Goal: Book appointment/travel/reservation

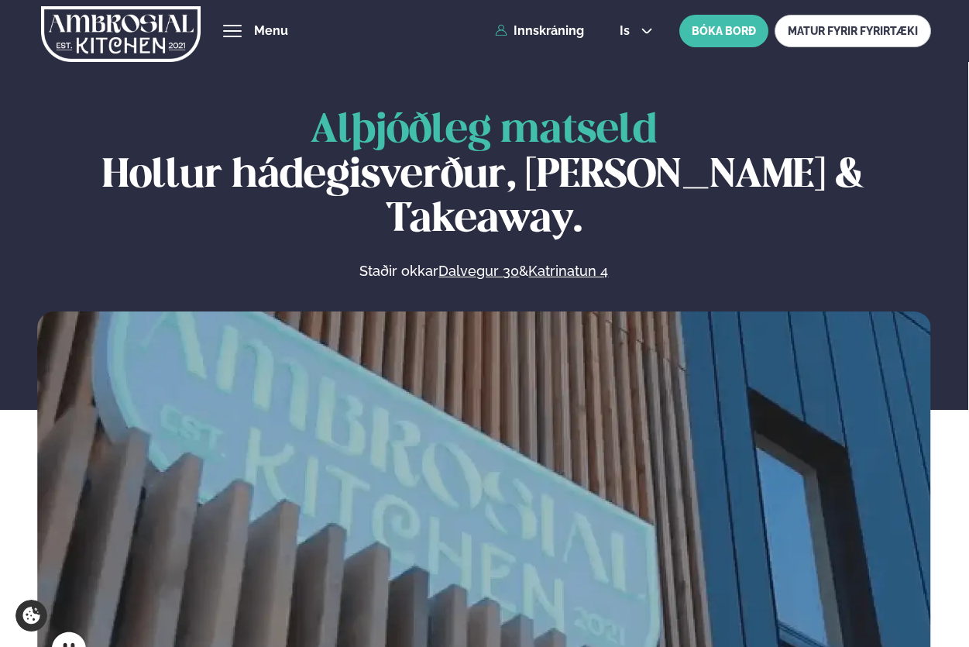
scroll to position [542, 0]
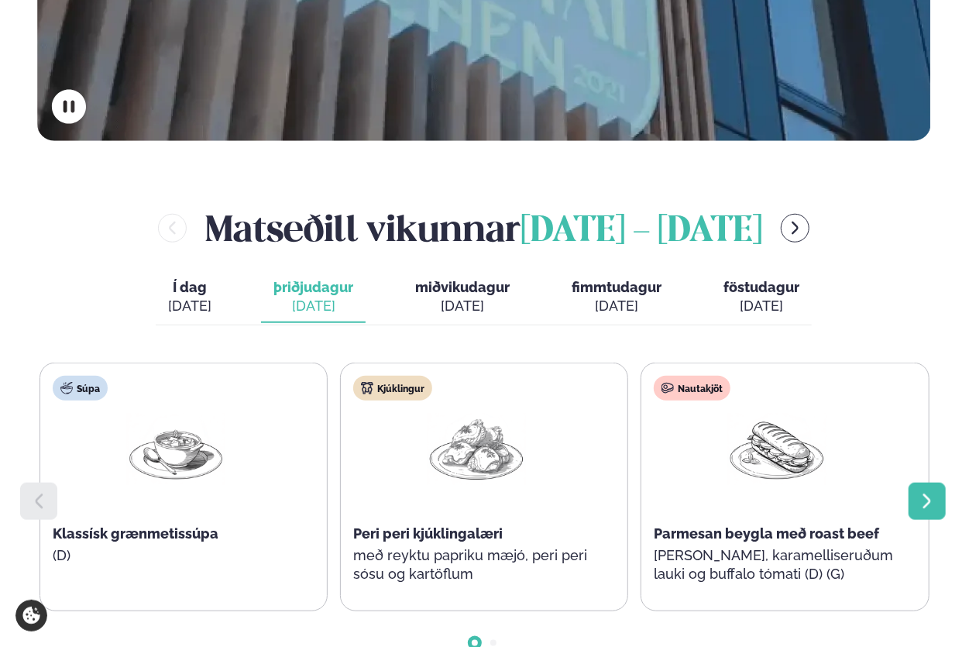
click at [918, 482] on div at bounding box center [926, 500] width 37 height 37
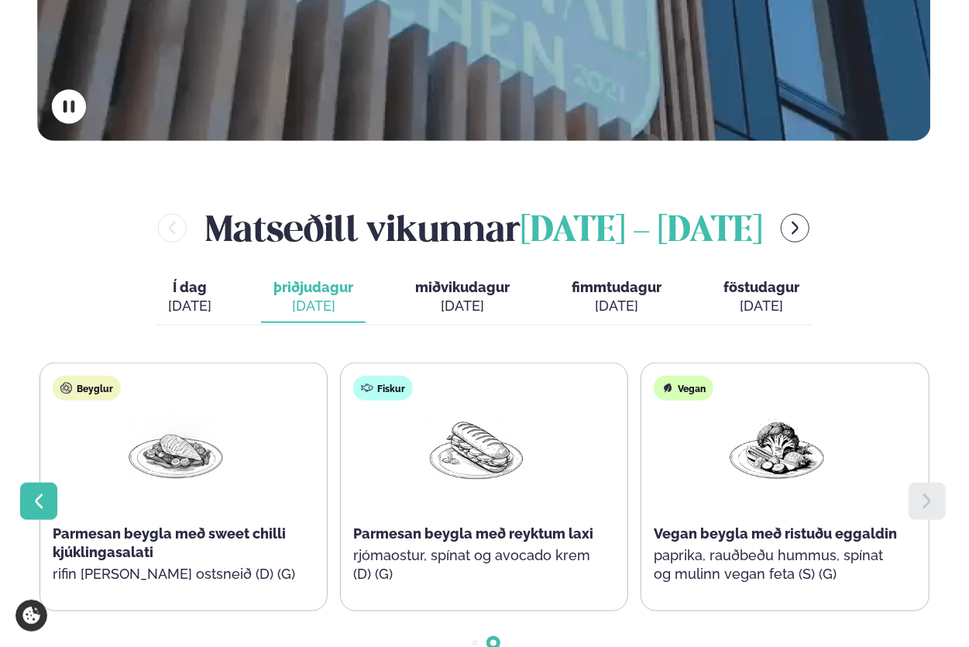
click at [30, 492] on icon at bounding box center [38, 501] width 19 height 19
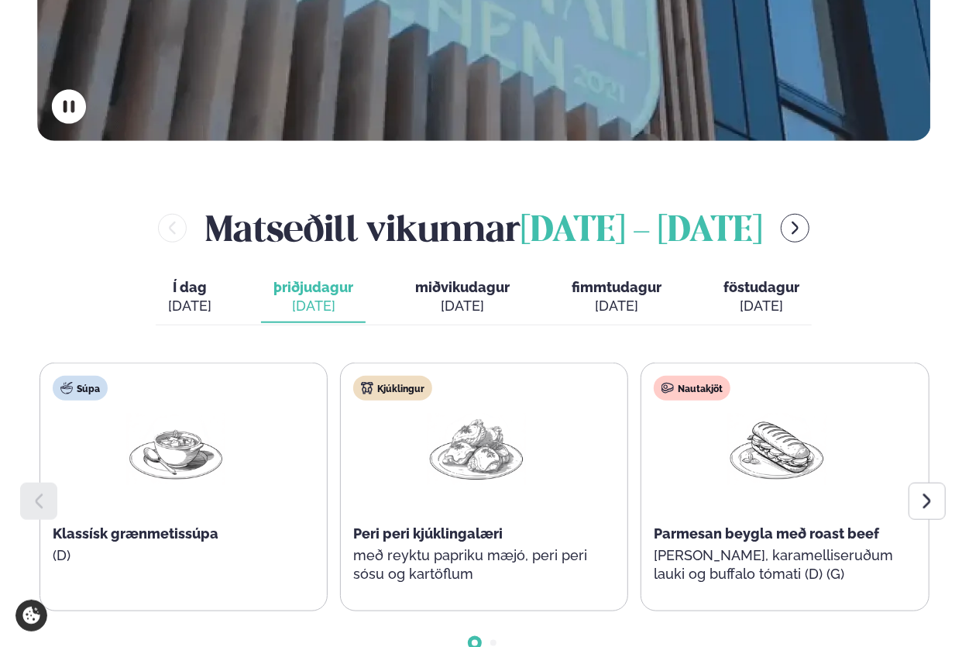
click at [494, 272] on button "miðvikudagur mið. [DATE]" at bounding box center [462, 297] width 119 height 51
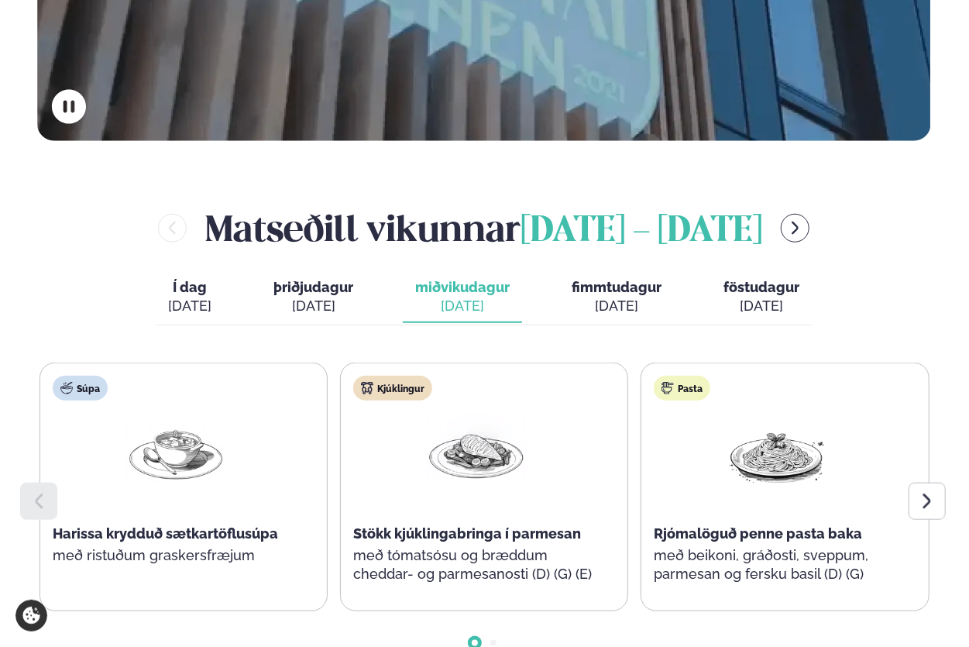
click at [344, 279] on span "þriðjudagur" at bounding box center [313, 287] width 80 height 16
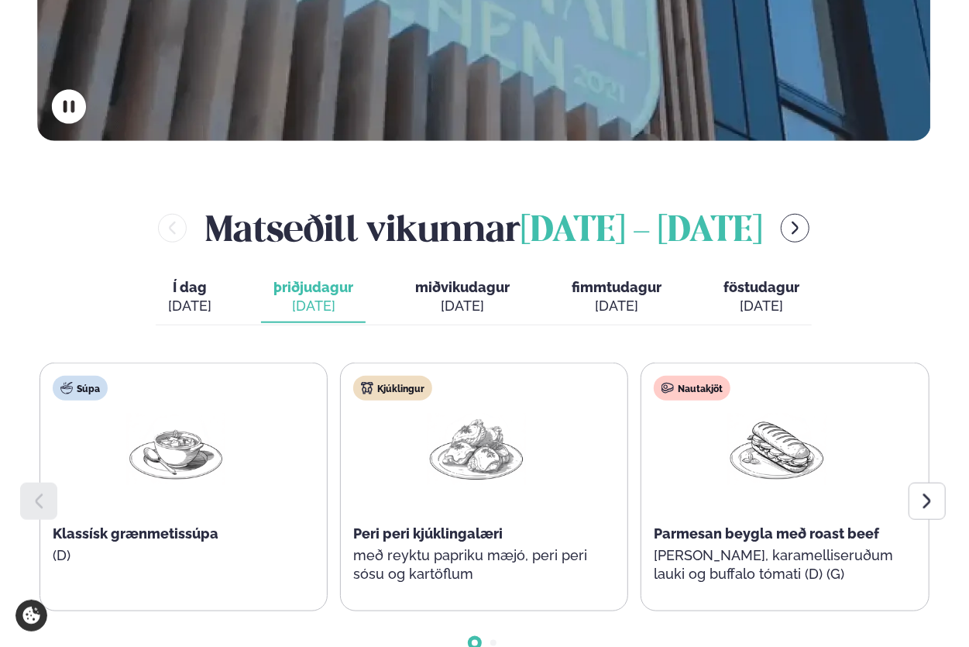
click at [224, 272] on button "Í dag Í d. [DATE]" at bounding box center [190, 297] width 68 height 51
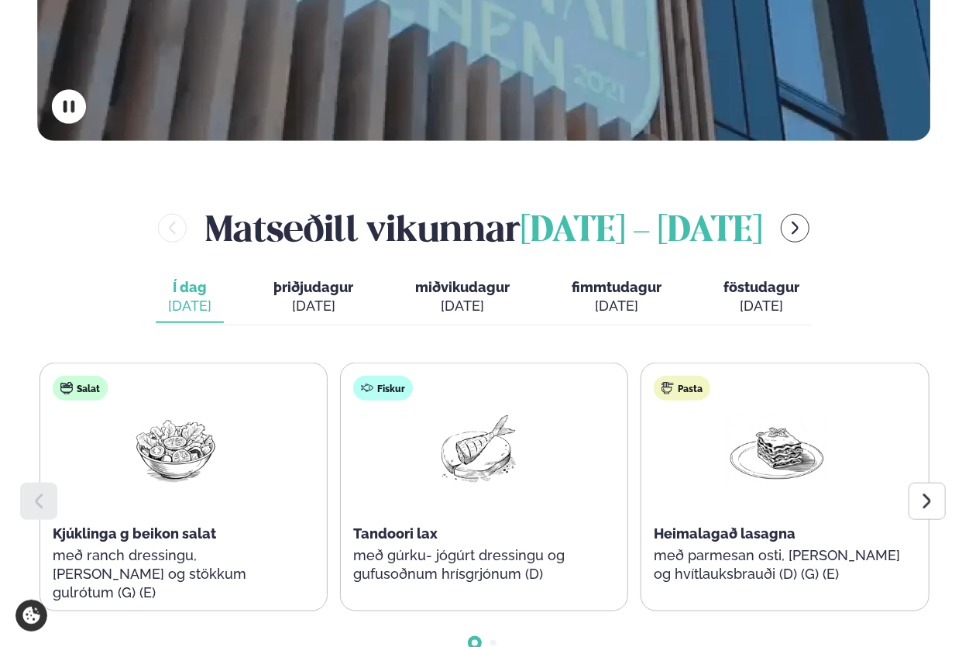
click at [29, 482] on div at bounding box center [38, 500] width 37 height 37
click at [39, 493] on icon at bounding box center [39, 500] width 8 height 15
click at [930, 492] on icon at bounding box center [927, 501] width 19 height 19
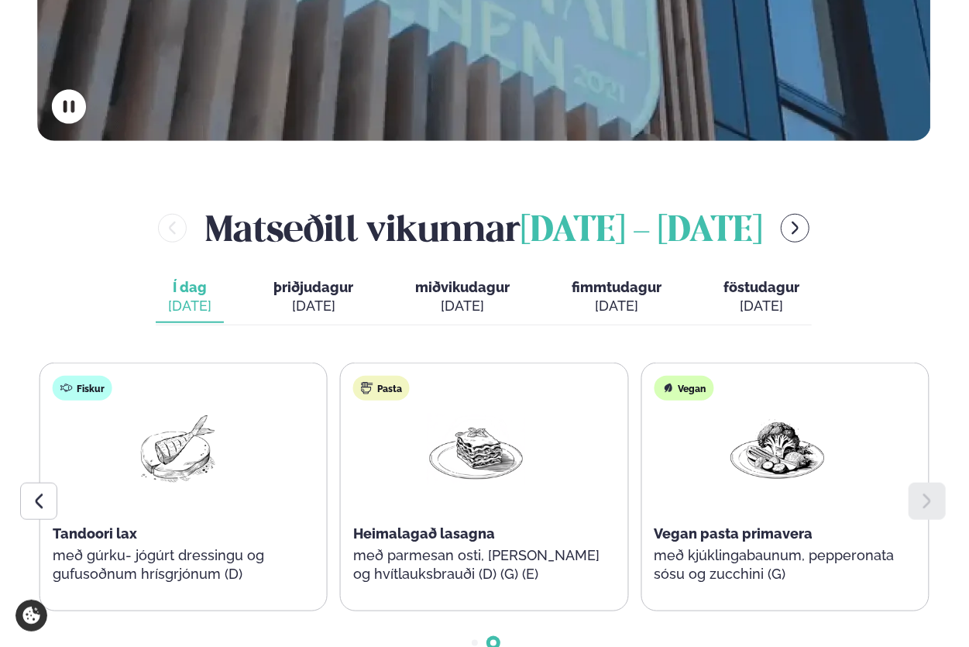
click at [930, 492] on icon at bounding box center [927, 501] width 19 height 19
click at [36, 492] on icon at bounding box center [38, 501] width 19 height 19
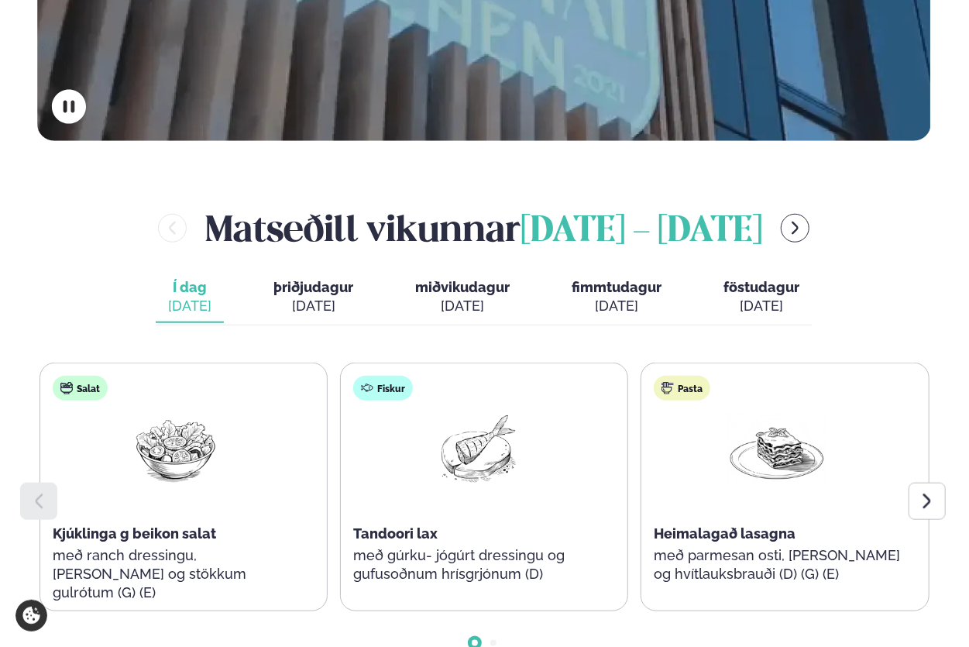
click at [36, 492] on icon at bounding box center [38, 501] width 19 height 19
click at [314, 279] on span "þriðjudagur" at bounding box center [313, 287] width 80 height 16
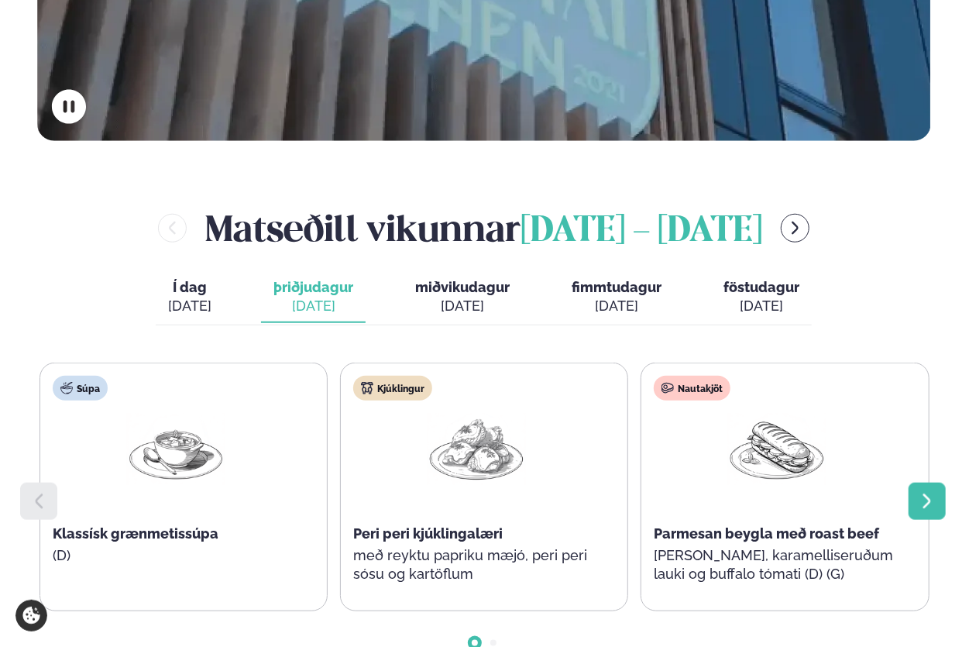
click at [935, 492] on icon at bounding box center [927, 501] width 19 height 19
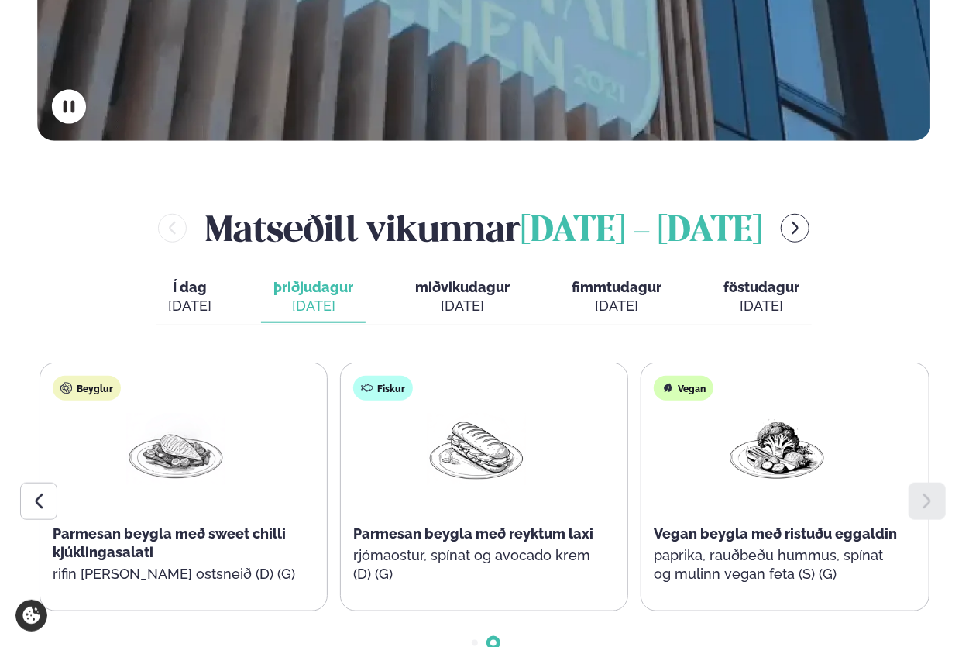
click at [469, 272] on button "miðvikudagur mið. [DATE]" at bounding box center [462, 297] width 119 height 51
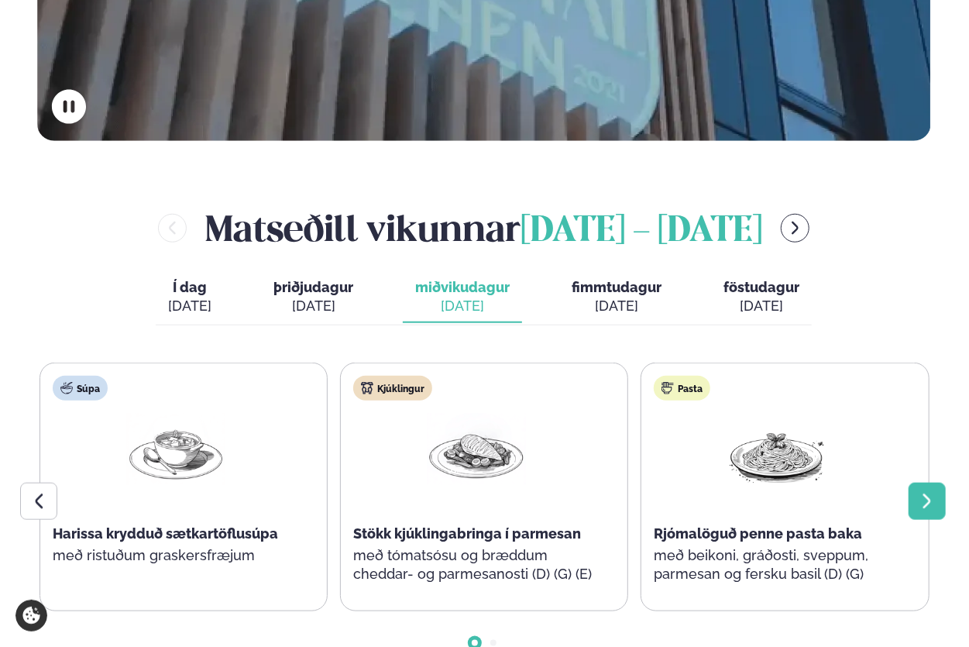
click at [940, 482] on div at bounding box center [926, 500] width 37 height 37
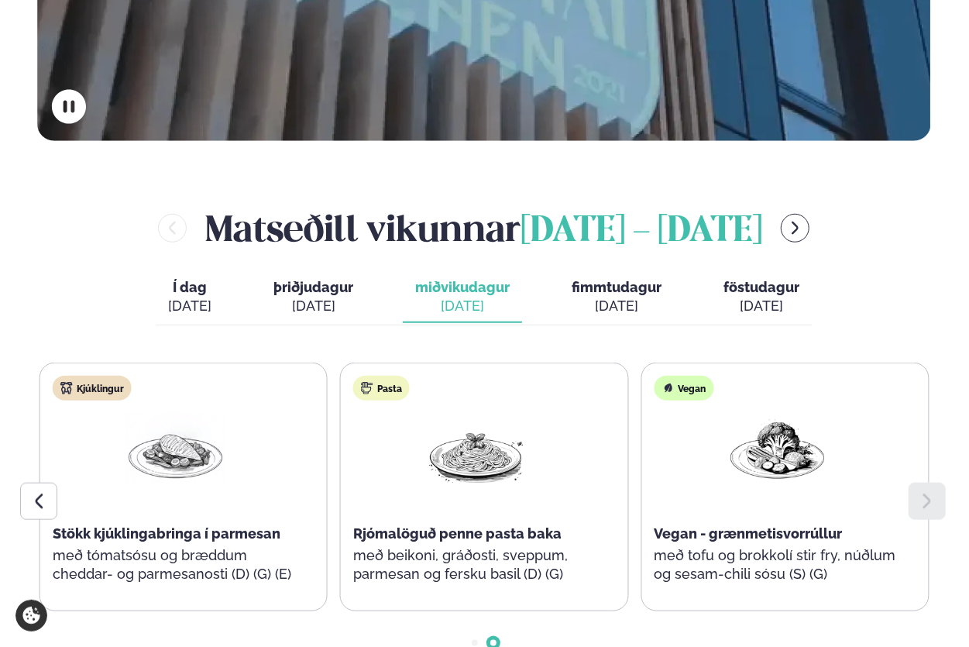
click at [608, 279] on span "fimmtudagur" at bounding box center [616, 287] width 90 height 16
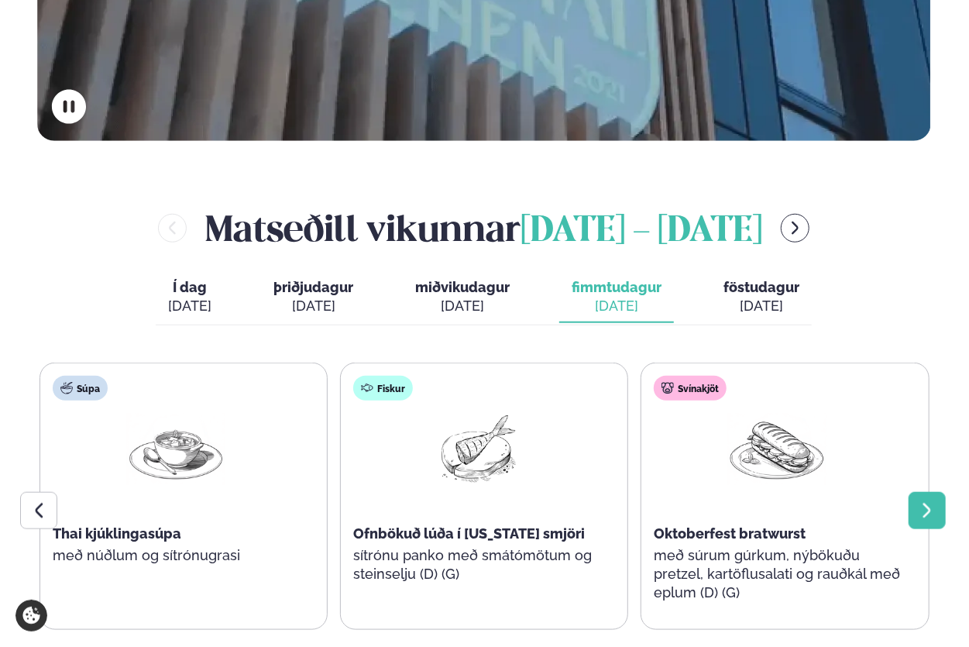
click at [928, 501] on icon at bounding box center [927, 510] width 19 height 19
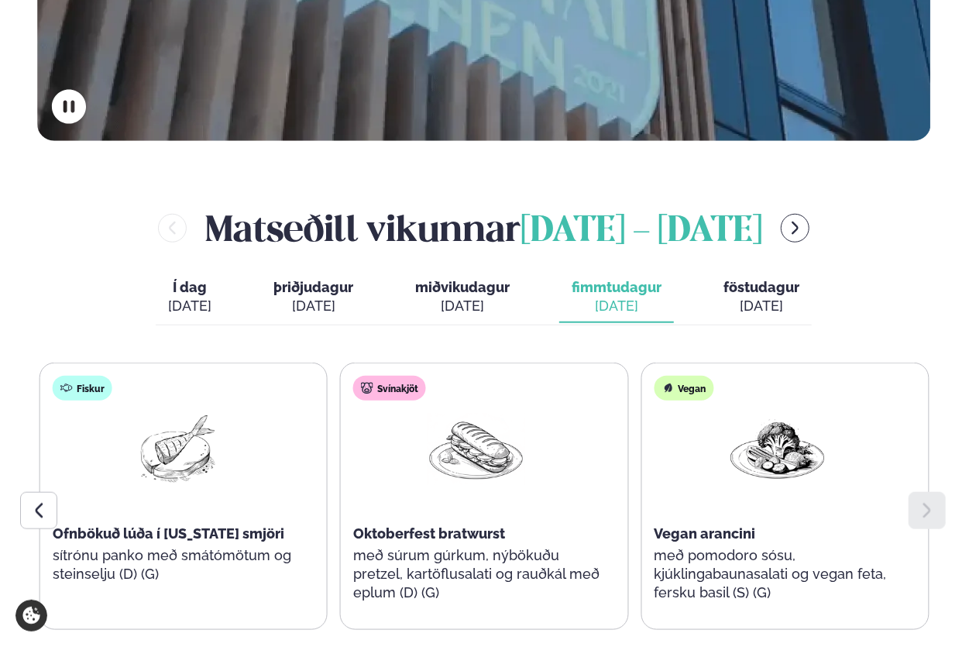
click at [759, 297] on div "[DATE]" at bounding box center [761, 306] width 76 height 19
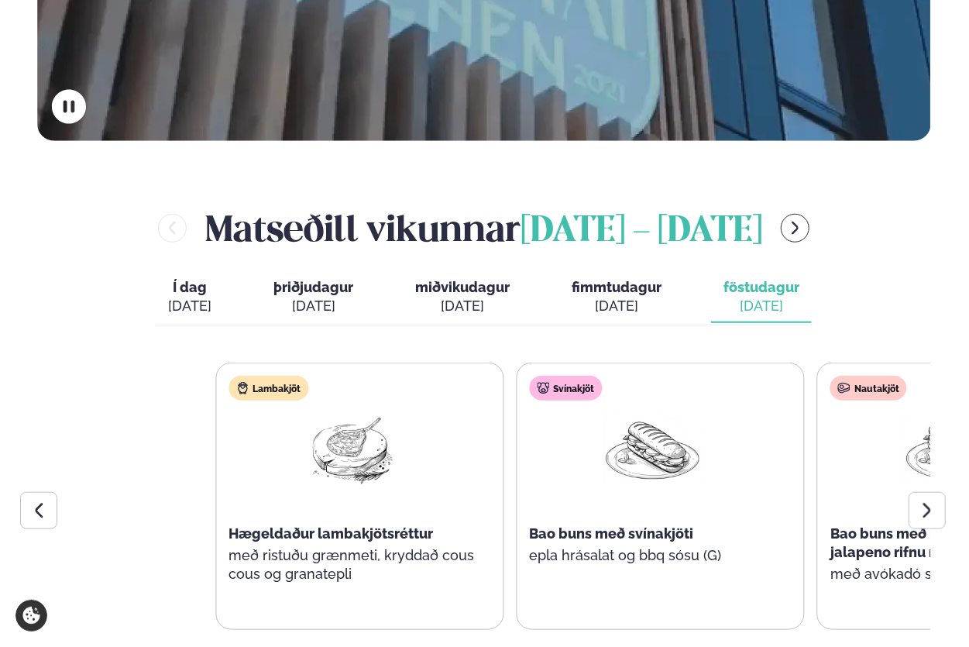
click at [668, 523] on div "Lambakjöt Hægeldaður lambakjötsréttur með ristuðu grænmeti, kryddað cous cous o…" at bounding box center [659, 495] width 889 height 267
